Goal: Task Accomplishment & Management: Use online tool/utility

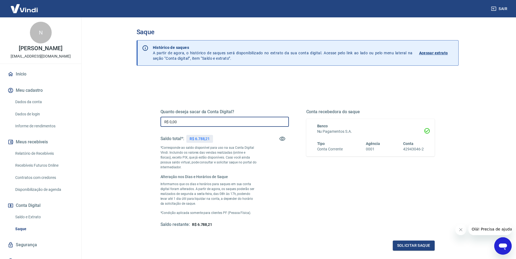
click at [217, 123] on input "R$ 0,00" at bounding box center [224, 122] width 128 height 10
drag, startPoint x: 206, startPoint y: 121, endPoint x: 153, endPoint y: 119, distance: 52.5
click at [153, 119] on div "Quanto deseja sacar da Conta Digital? R$ 3.000,00 ​ Saldo total*: R$ 6.788,21 *…" at bounding box center [297, 171] width 300 height 172
type input "R$ 6.700,00"
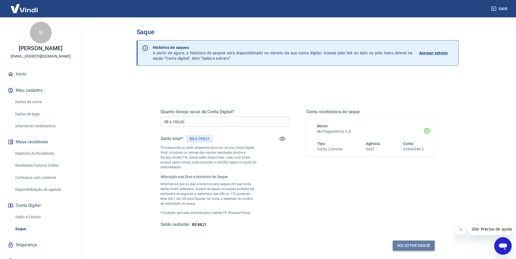
click at [420, 247] on button "Solicitar saque" at bounding box center [414, 246] width 42 height 10
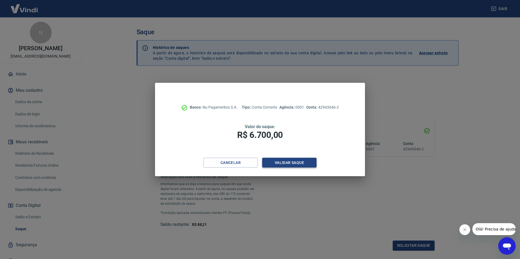
click at [285, 160] on button "Validar saque" at bounding box center [289, 163] width 54 height 10
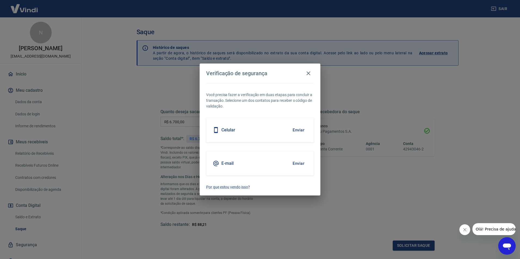
click at [297, 163] on button "Enviar" at bounding box center [299, 163] width 18 height 11
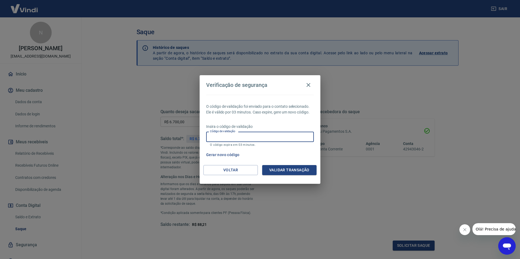
click at [244, 142] on input "Código de validação" at bounding box center [260, 137] width 108 height 10
type input "558743"
click at [288, 170] on button "Validar transação" at bounding box center [289, 170] width 54 height 10
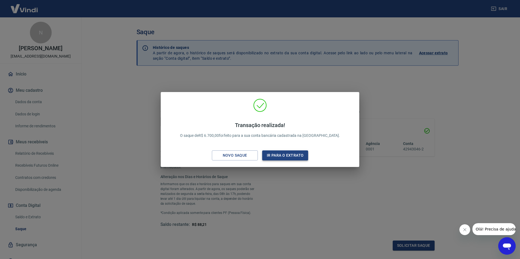
click at [296, 155] on button "Ir para o extrato" at bounding box center [285, 156] width 46 height 10
